Goal: Task Accomplishment & Management: Complete application form

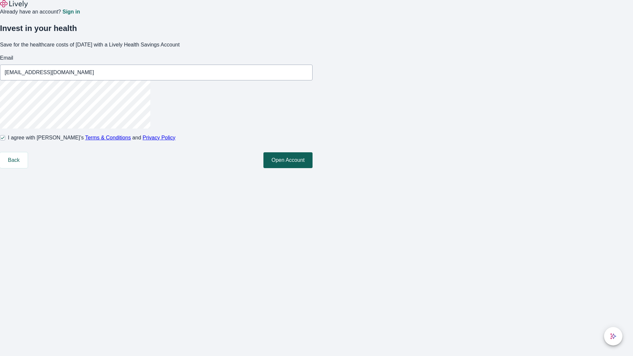
click at [313, 168] on button "Open Account" at bounding box center [288, 160] width 49 height 16
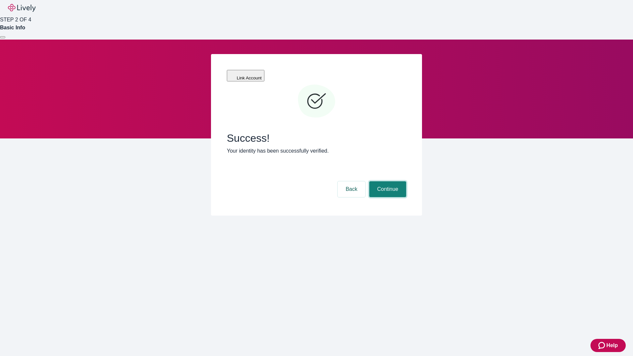
click at [387, 181] on button "Continue" at bounding box center [387, 189] width 37 height 16
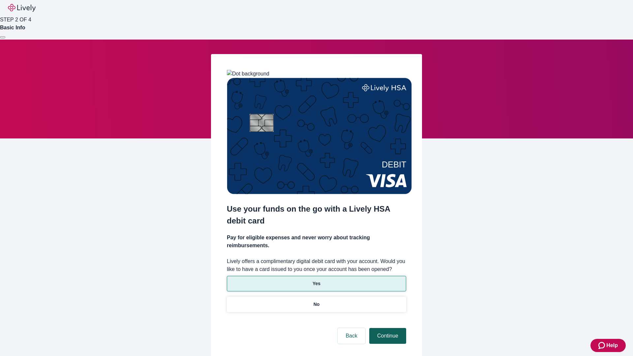
click at [316, 301] on p "No" at bounding box center [317, 304] width 6 height 7
click at [387, 328] on button "Continue" at bounding box center [387, 336] width 37 height 16
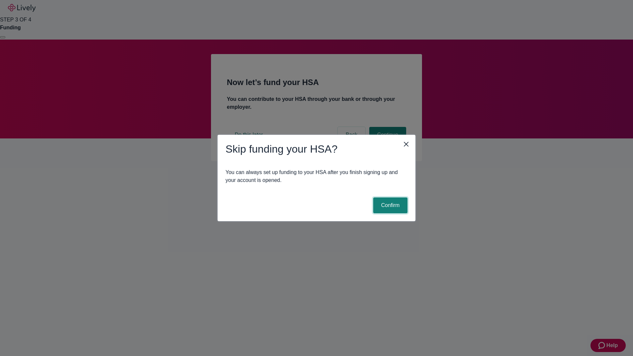
click at [390, 206] on button "Confirm" at bounding box center [390, 206] width 34 height 16
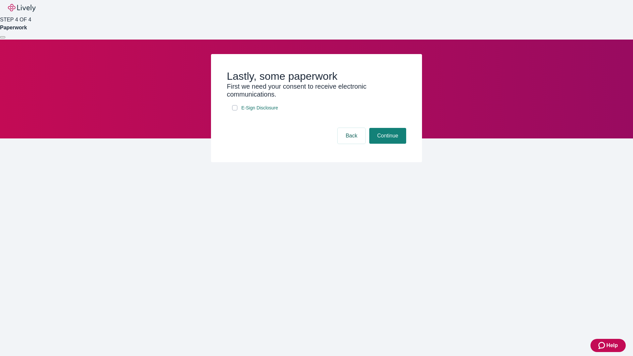
click at [235, 111] on input "E-Sign Disclosure" at bounding box center [234, 107] width 5 height 5
checkbox input "true"
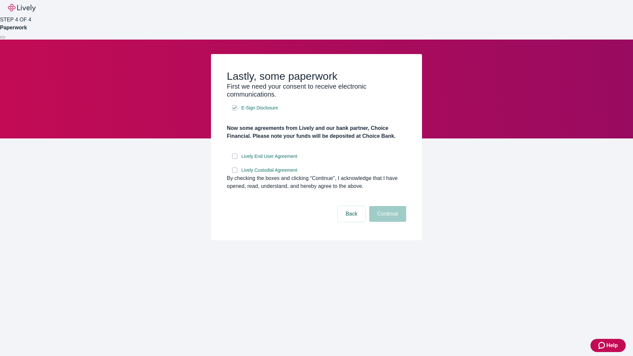
click at [235, 159] on input "Lively End User Agreement" at bounding box center [234, 156] width 5 height 5
checkbox input "true"
click at [235, 173] on input "Lively Custodial Agreement" at bounding box center [234, 170] width 5 height 5
checkbox input "true"
click at [387, 222] on button "Continue" at bounding box center [387, 214] width 37 height 16
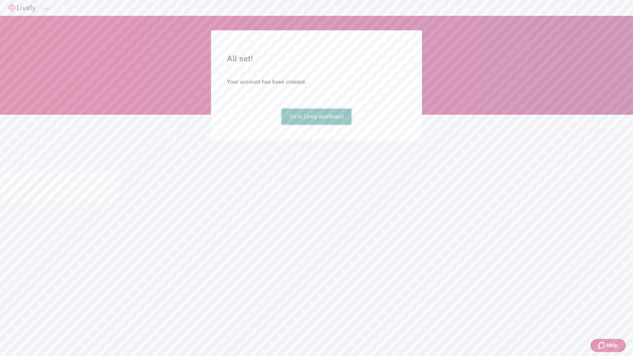
click at [316, 125] on link "Go to Lively dashboard" at bounding box center [317, 117] width 70 height 16
